Goal: Information Seeking & Learning: Learn about a topic

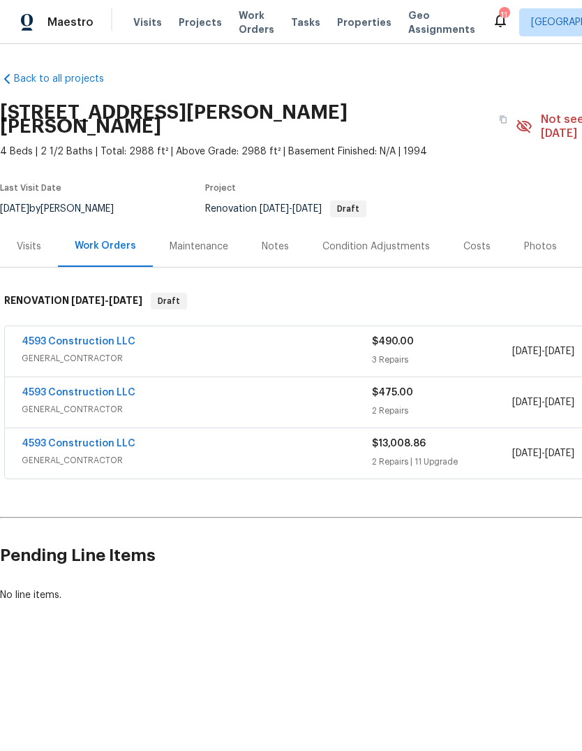
click at [473, 239] on div "Costs" at bounding box center [477, 246] width 27 height 14
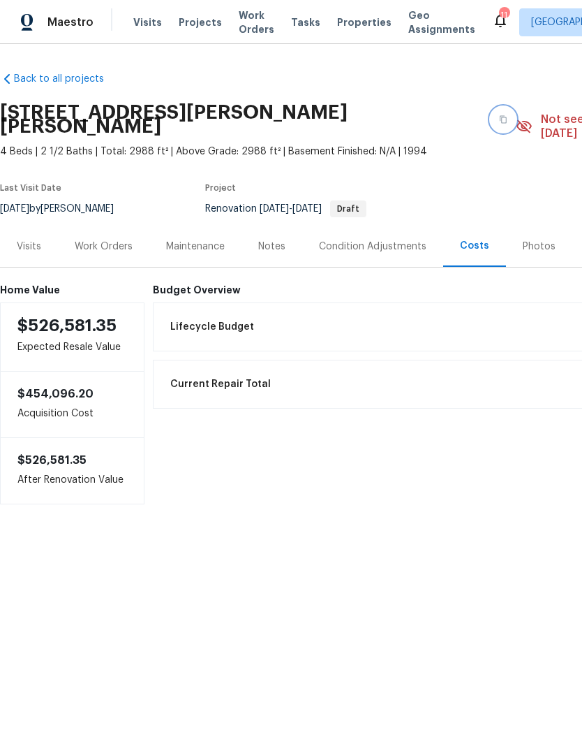
click at [491, 119] on button "button" at bounding box center [503, 119] width 25 height 25
click at [499, 115] on icon "button" at bounding box center [503, 119] width 8 height 8
click at [222, 320] on span "Lifecycle Budget" at bounding box center [212, 327] width 84 height 14
click at [360, 239] on div "Condition Adjustments" at bounding box center [373, 246] width 108 height 14
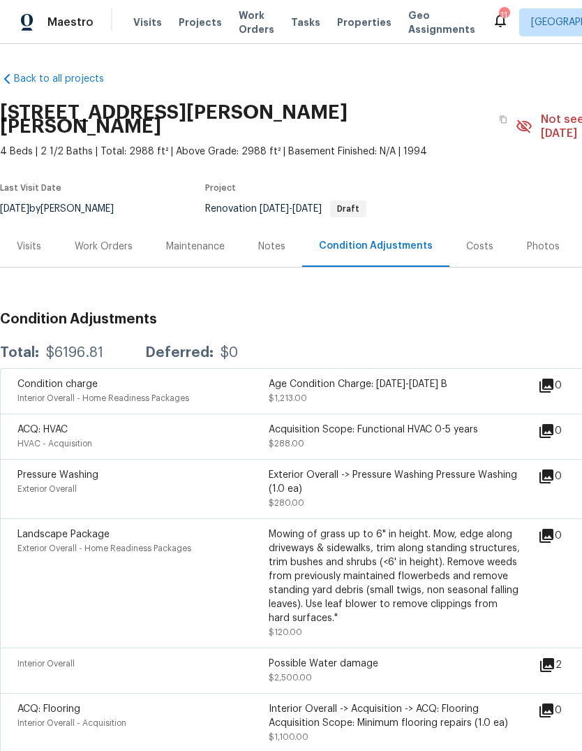
click at [471, 239] on div "Costs" at bounding box center [479, 246] width 27 height 14
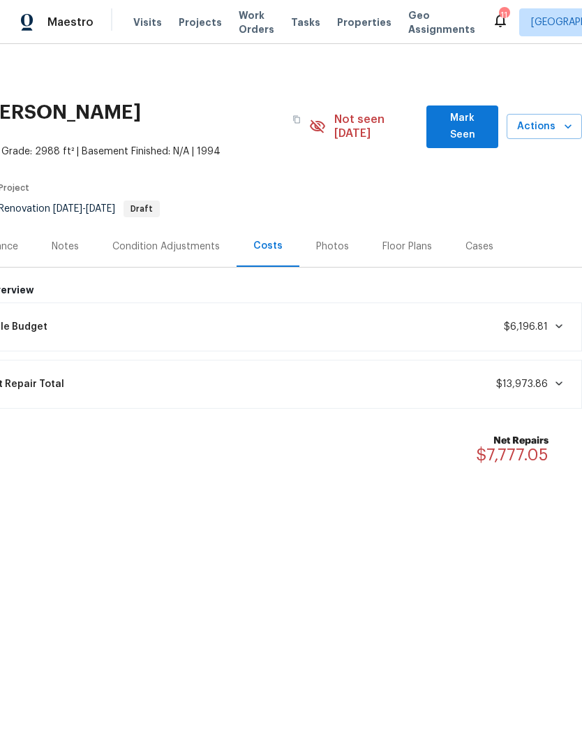
click at [159, 311] on div "Lifecycle Budget $6,196.81" at bounding box center [264, 326] width 619 height 31
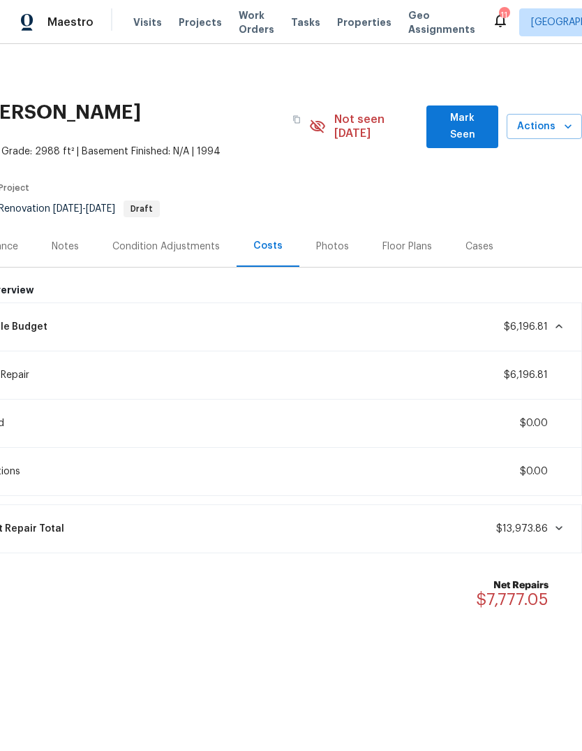
scroll to position [0, 207]
click at [163, 243] on div "Condition Adjustments" at bounding box center [166, 246] width 141 height 41
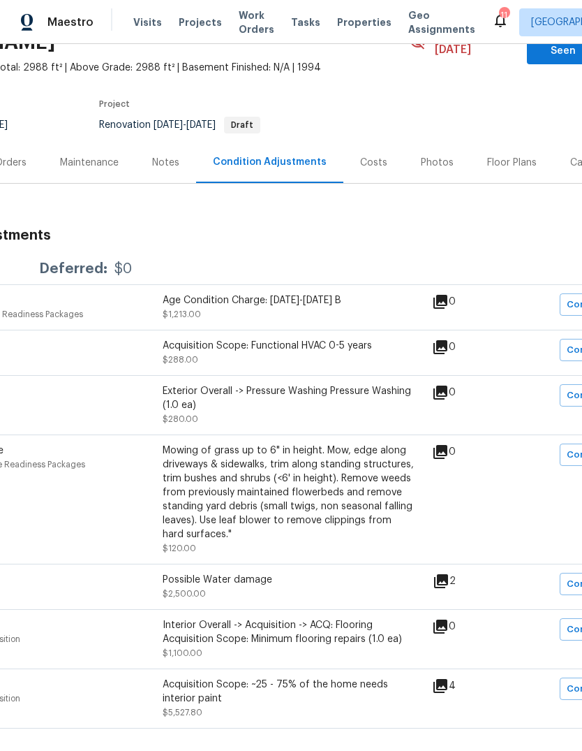
click at [87, 156] on div "Maintenance" at bounding box center [89, 163] width 59 height 14
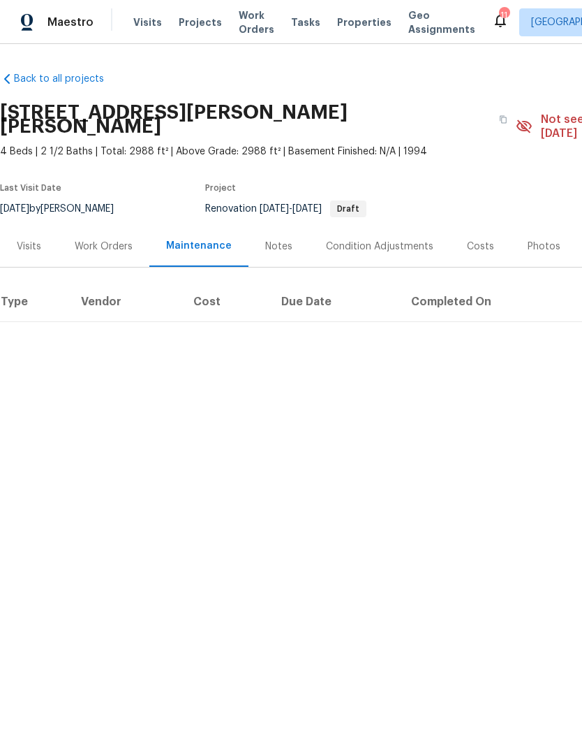
click at [114, 239] on div "Work Orders" at bounding box center [104, 246] width 58 height 14
